Goal: Task Accomplishment & Management: Manage account settings

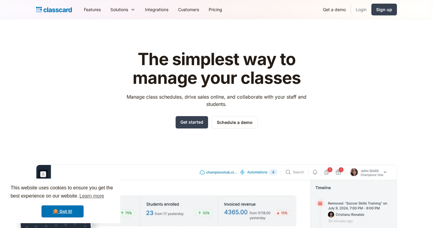
click at [365, 10] on link "Login" at bounding box center [361, 10] width 20 height 14
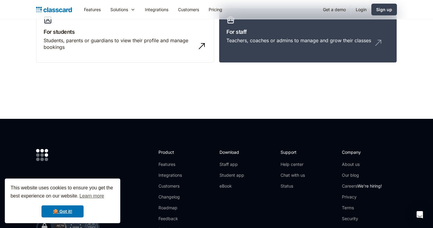
scroll to position [70, 0]
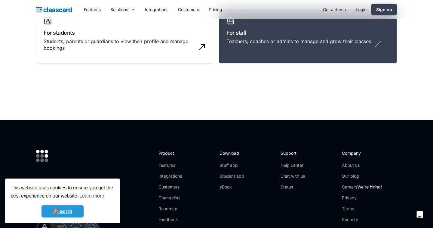
click at [69, 210] on link "🍪 Got it!" at bounding box center [63, 211] width 42 height 12
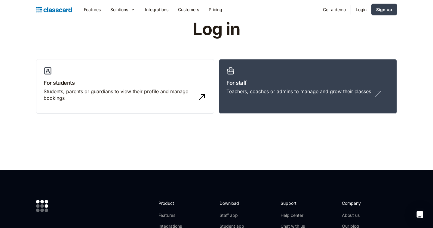
scroll to position [0, 0]
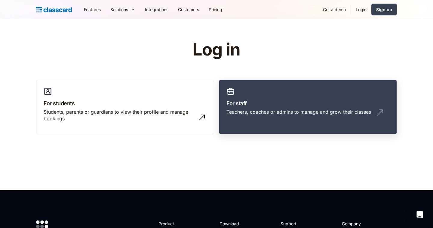
click at [305, 109] on div "Teachers, coaches or admins to manage and grow their classes" at bounding box center [299, 111] width 145 height 7
